Goal: Task Accomplishment & Management: Complete application form

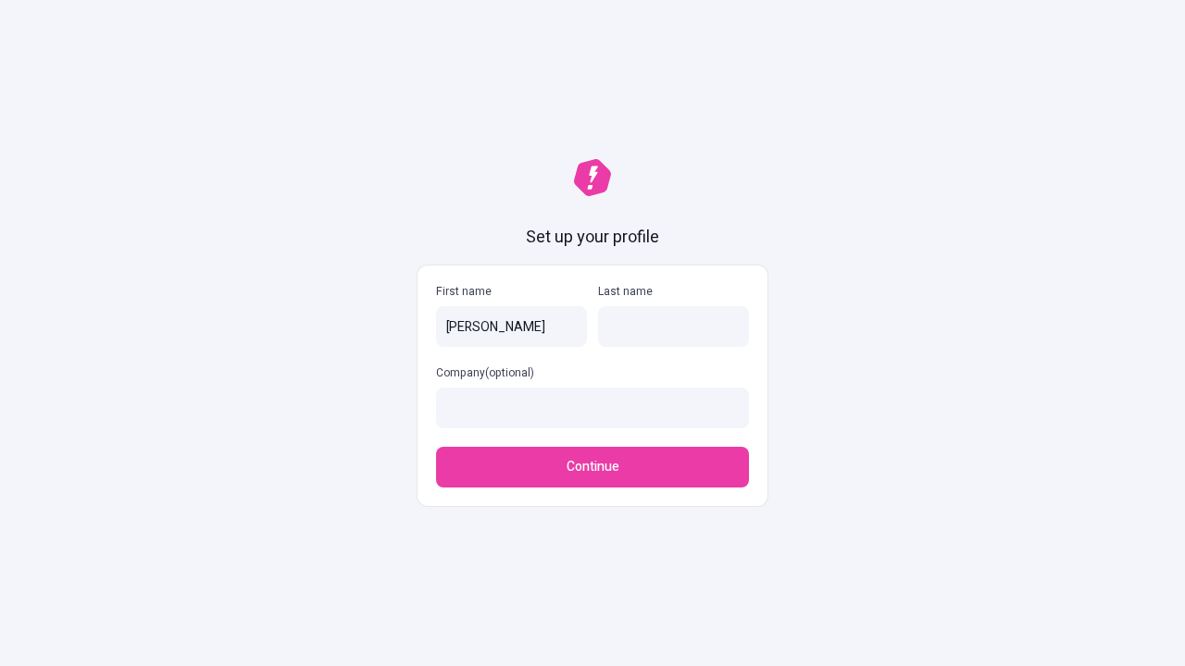
type input "[PERSON_NAME]"
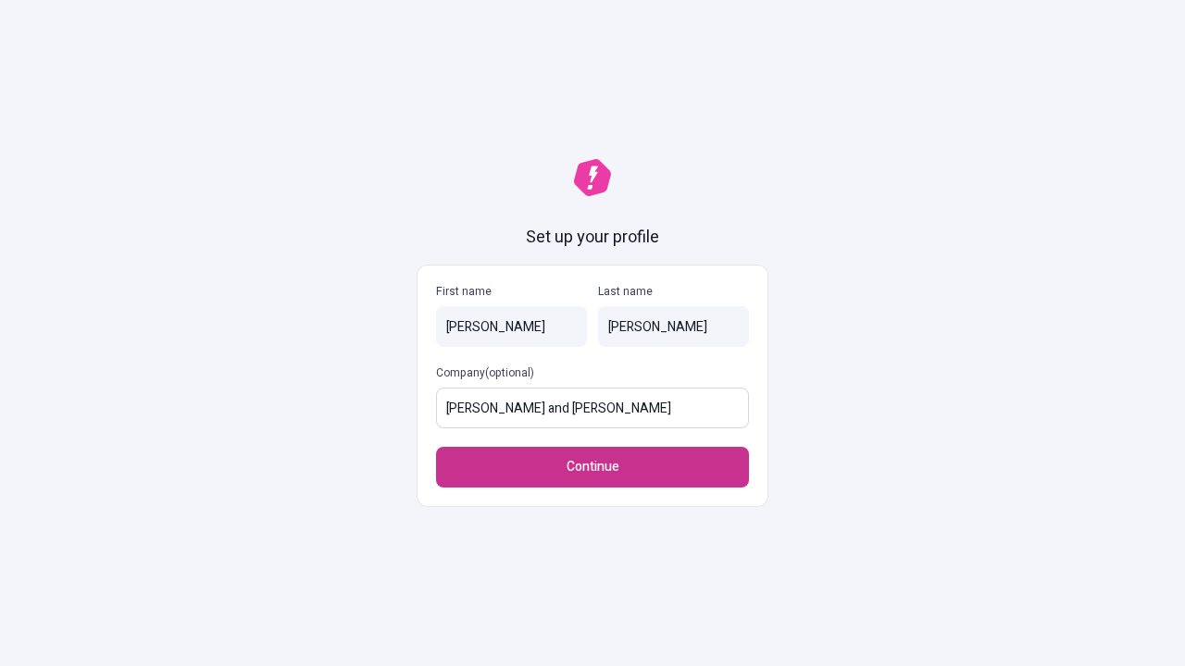
type input "[PERSON_NAME] and [PERSON_NAME]"
click at [592, 467] on span "Continue" at bounding box center [593, 467] width 53 height 20
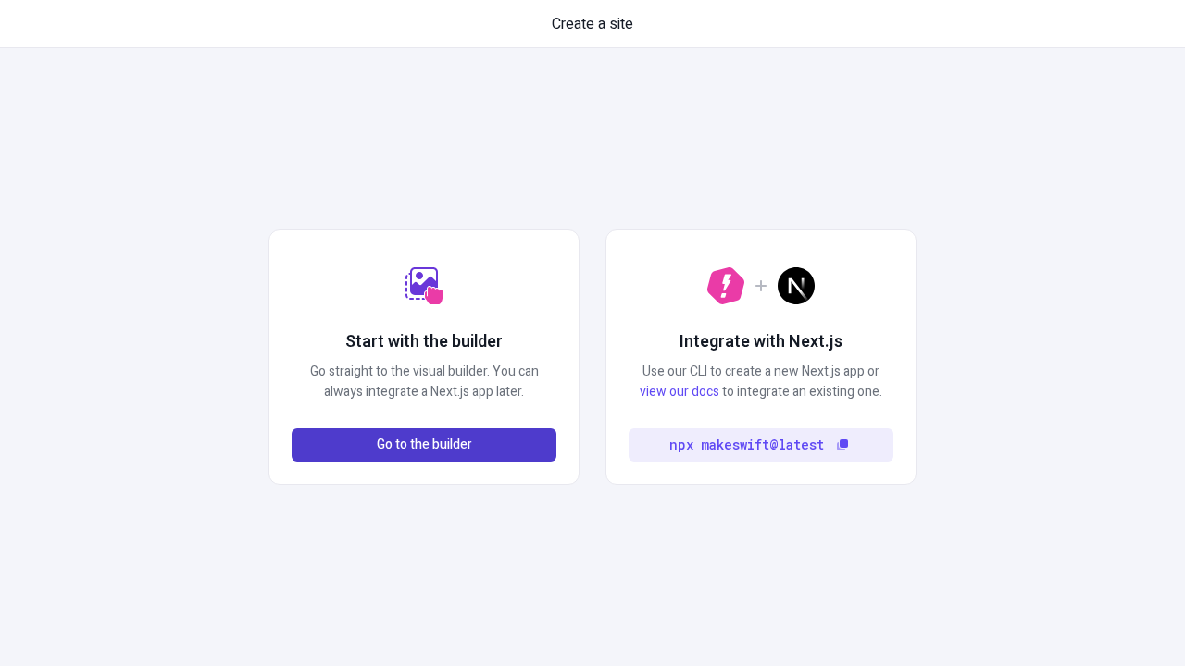
click at [424, 445] on span "Go to the builder" at bounding box center [424, 445] width 95 height 20
